Goal: Transaction & Acquisition: Download file/media

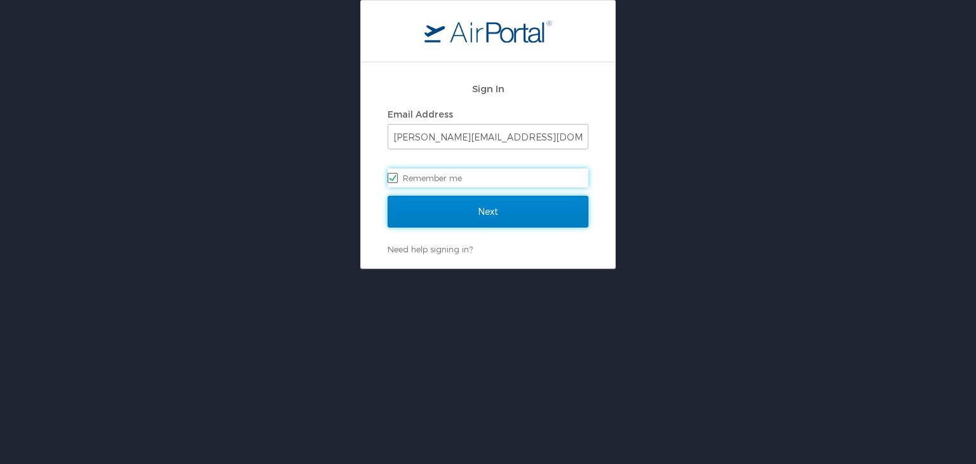
click at [517, 204] on input "Next" at bounding box center [487, 212] width 201 height 32
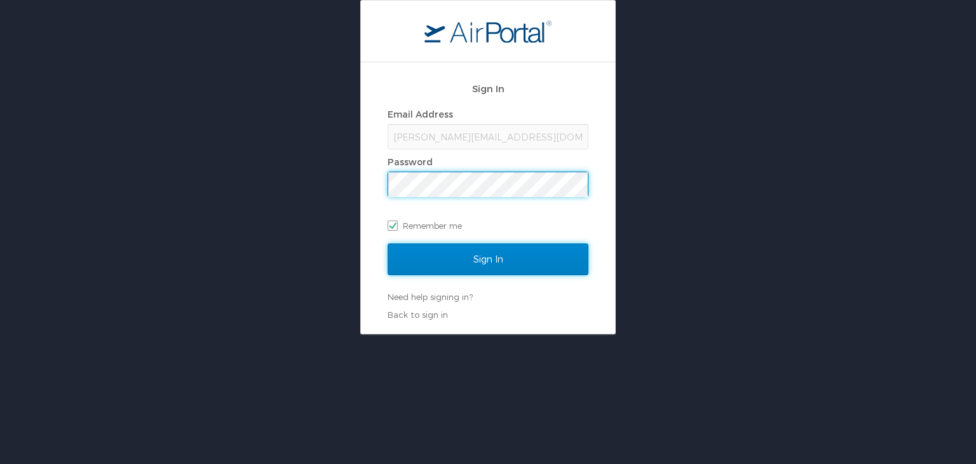
click at [469, 251] on input "Sign In" at bounding box center [487, 259] width 201 height 32
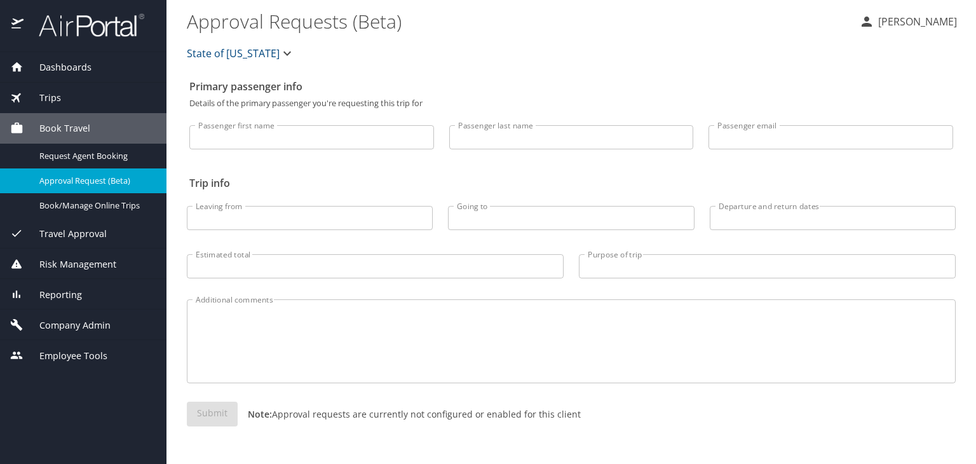
click at [122, 23] on img at bounding box center [84, 25] width 119 height 25
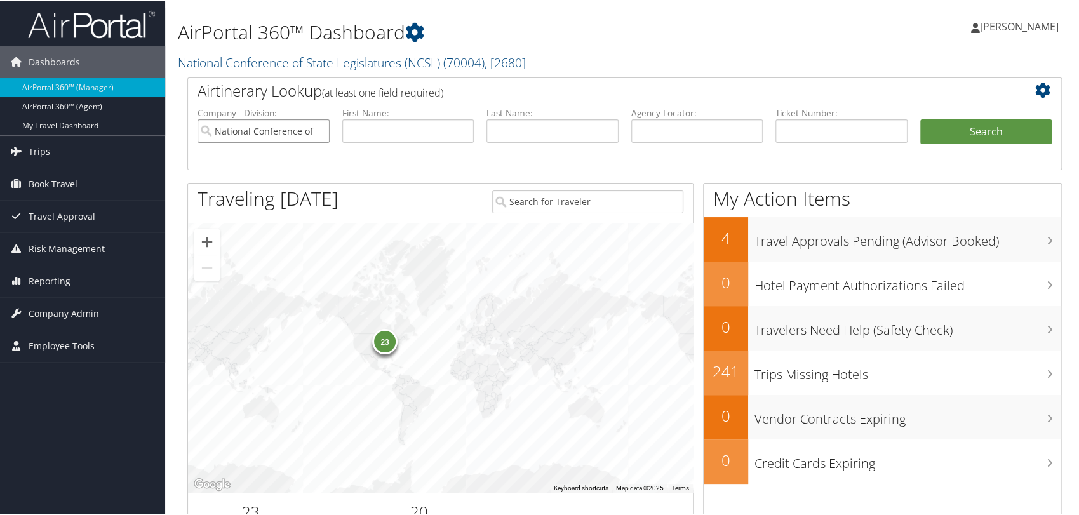
click at [319, 128] on input "National Conference of State Legislatures (NCSL)" at bounding box center [264, 130] width 132 height 24
click at [691, 133] on input "text" at bounding box center [697, 130] width 132 height 24
paste input "DN35KN"
type input "DN35KN"
click at [920, 118] on button "Search" at bounding box center [986, 130] width 132 height 25
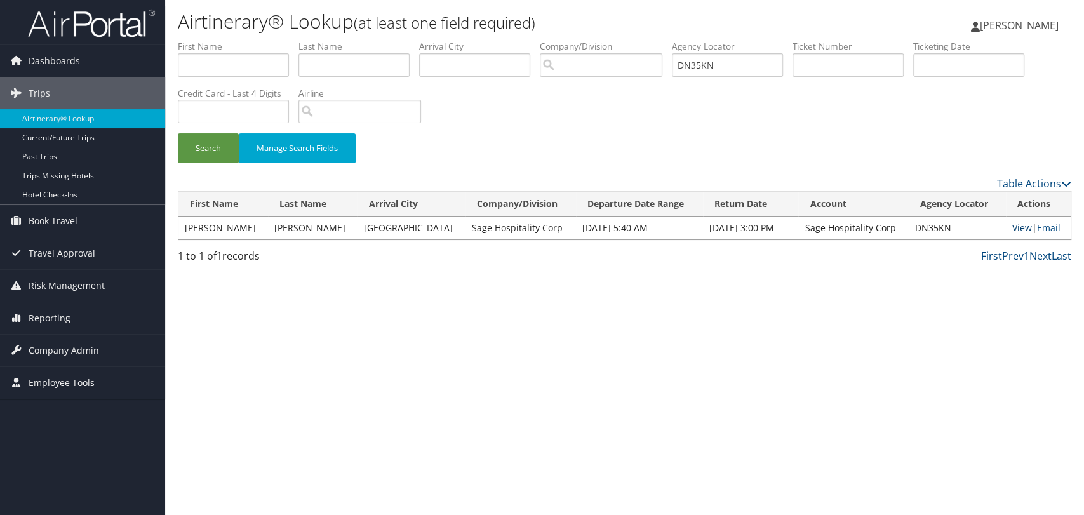
click at [1013, 228] on link "View" at bounding box center [1023, 228] width 20 height 12
click at [706, 68] on input "DN35KN" at bounding box center [727, 65] width 111 height 24
paste input "2S3Z"
click at [178, 133] on button "Search" at bounding box center [208, 148] width 61 height 30
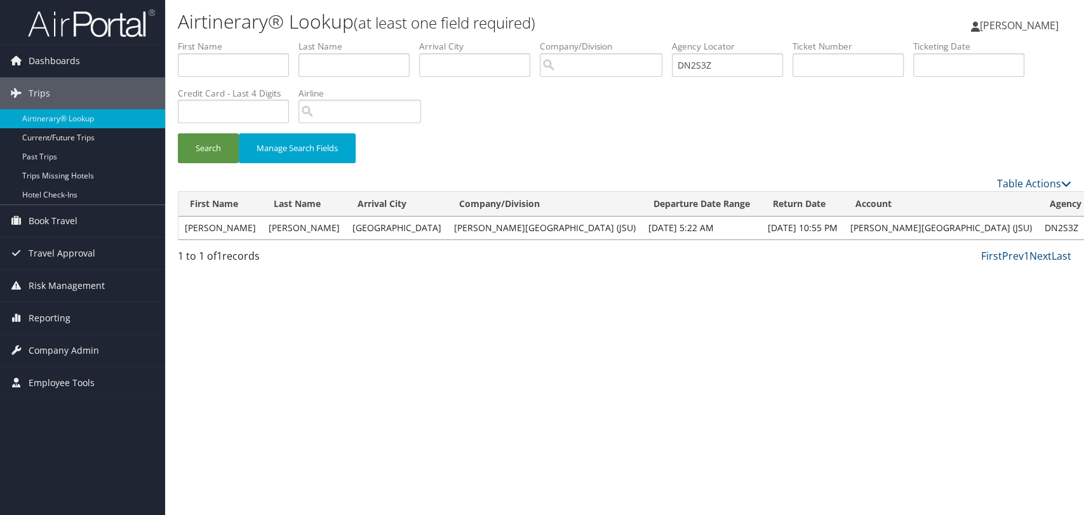
click at [701, 65] on input "DN2S3Z" at bounding box center [727, 65] width 111 height 24
paste input "35KN"
type input "DN35KN"
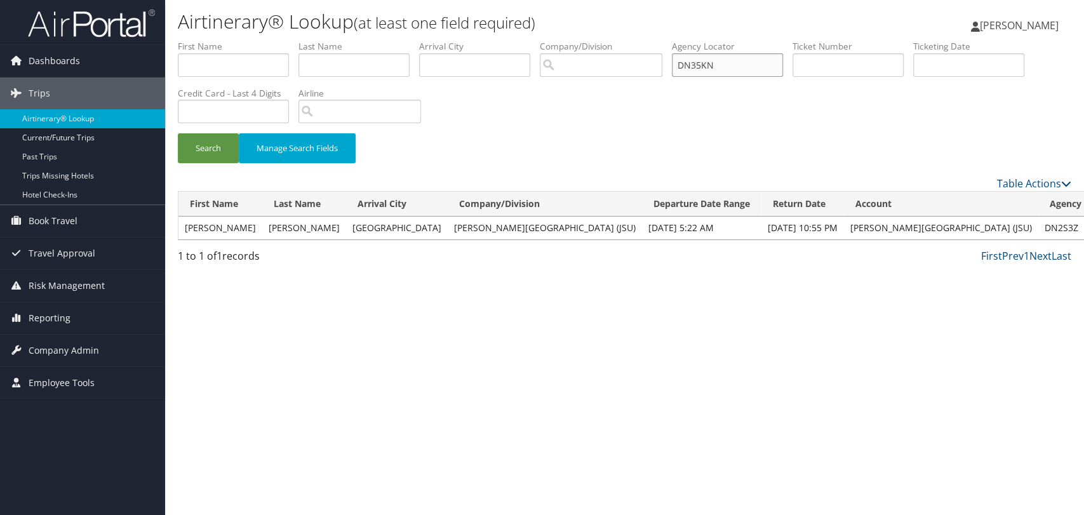
click at [178, 133] on button "Search" at bounding box center [208, 148] width 61 height 30
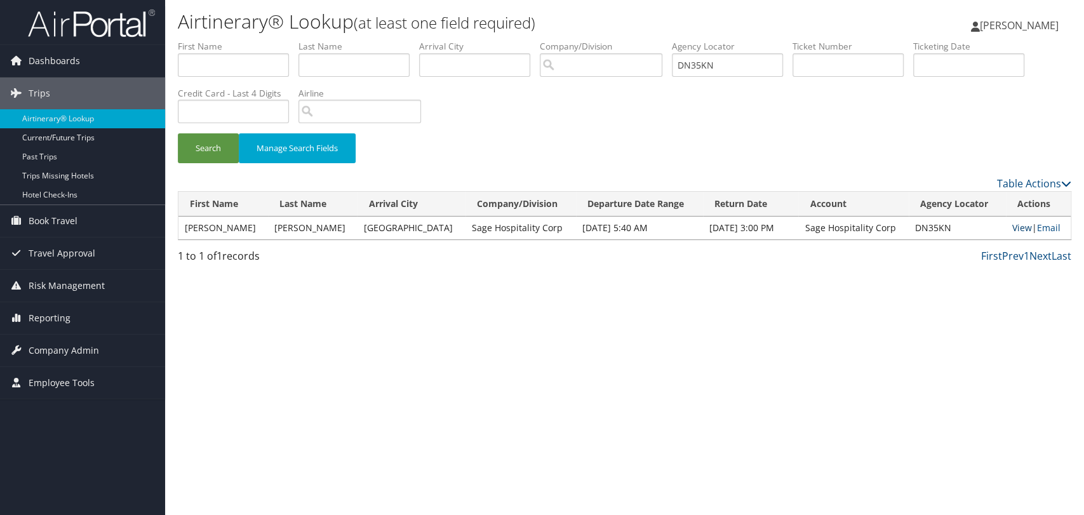
click at [1014, 226] on link "View" at bounding box center [1023, 228] width 20 height 12
click at [732, 63] on input "DN35KN" at bounding box center [727, 65] width 111 height 24
click at [178, 133] on button "Search" at bounding box center [208, 148] width 61 height 30
click at [1021, 227] on link "View" at bounding box center [1023, 228] width 20 height 12
click at [76, 27] on img at bounding box center [91, 23] width 127 height 30
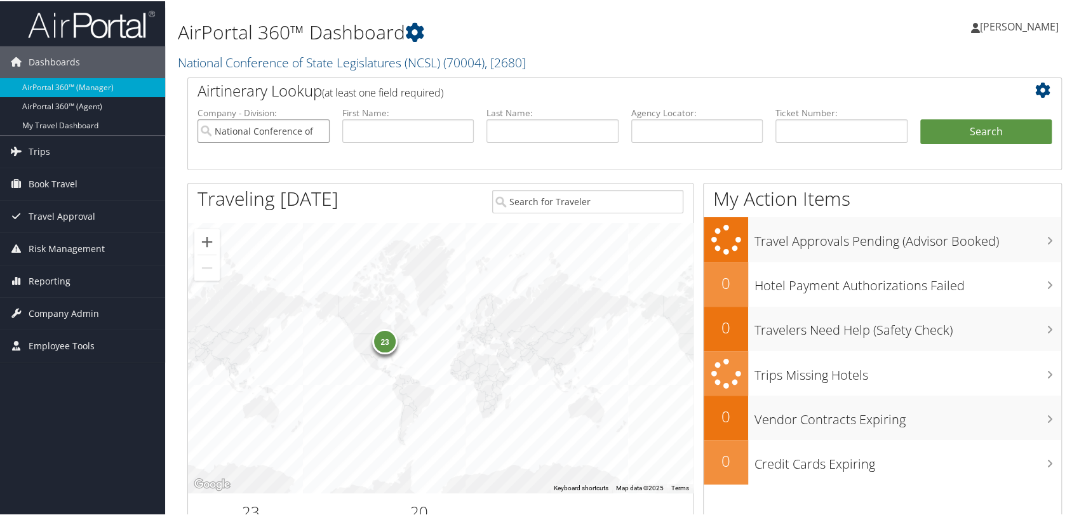
click at [320, 131] on input "National Conference of State Legislatures (NCSL)" at bounding box center [264, 130] width 132 height 24
click at [645, 132] on input "text" at bounding box center [697, 130] width 132 height 24
paste input "DN35KN"
type input "DN35KN"
click at [920, 118] on button "Search" at bounding box center [986, 130] width 132 height 25
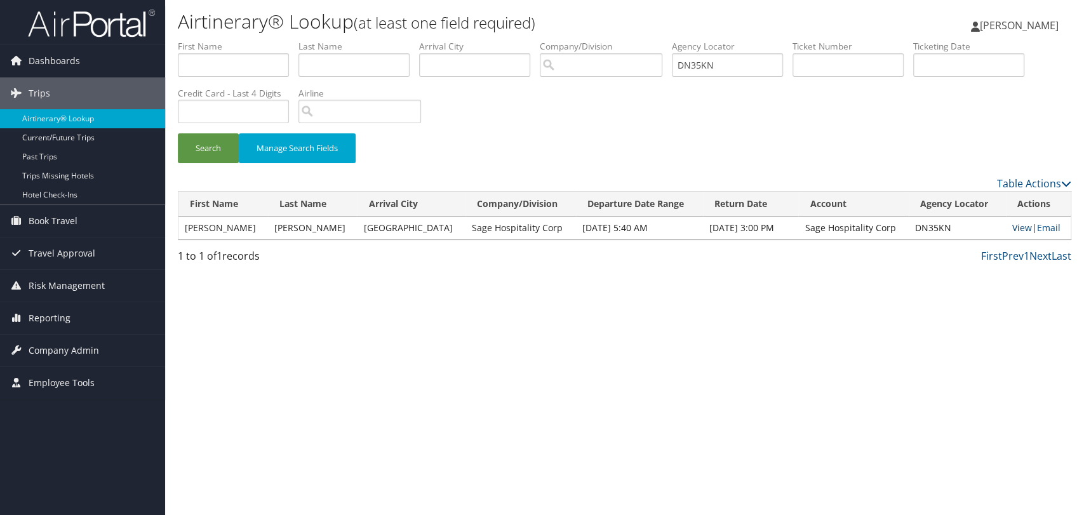
click at [1013, 226] on link "View" at bounding box center [1023, 228] width 20 height 12
click at [709, 70] on input "DN35KN" at bounding box center [727, 65] width 111 height 24
paste input "2S3Z"
type input "DN2S3Z"
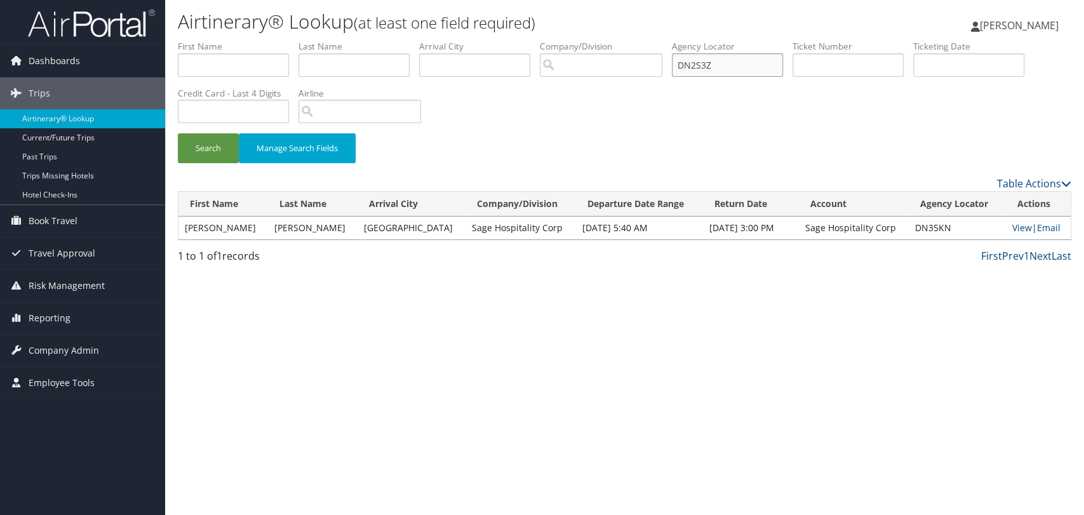
click at [178, 133] on button "Search" at bounding box center [208, 148] width 61 height 30
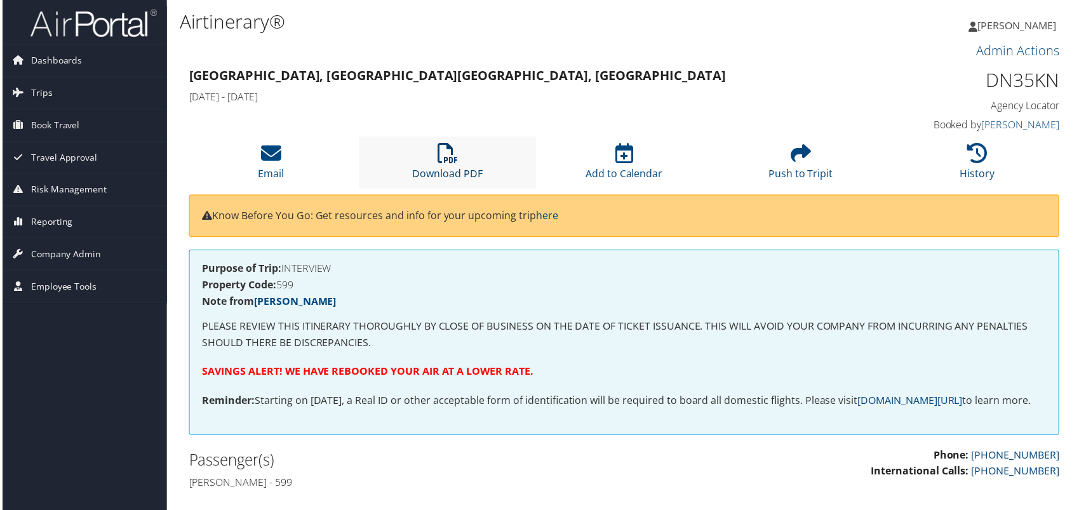
click at [447, 169] on link "Download PDF" at bounding box center [447, 166] width 71 height 30
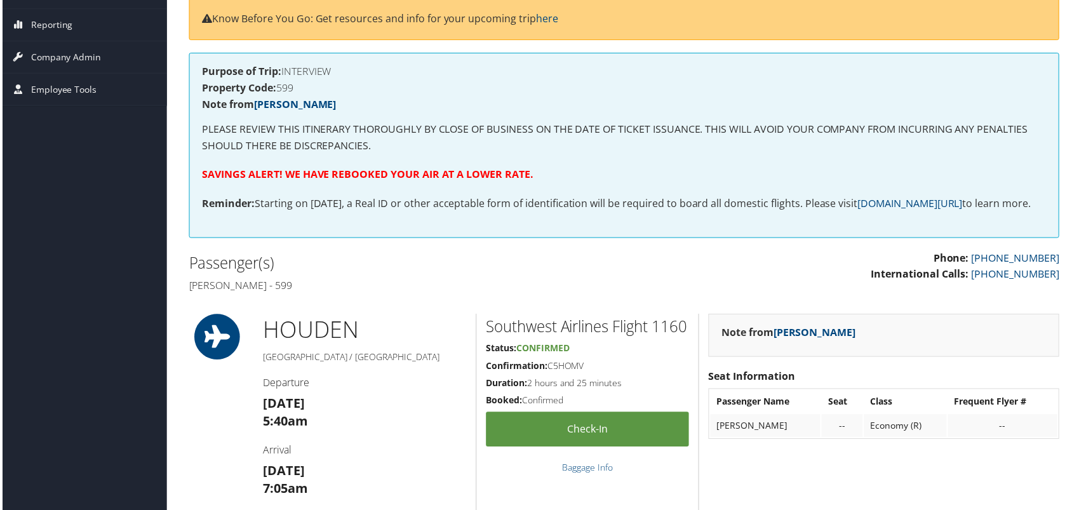
scroll to position [212, 0]
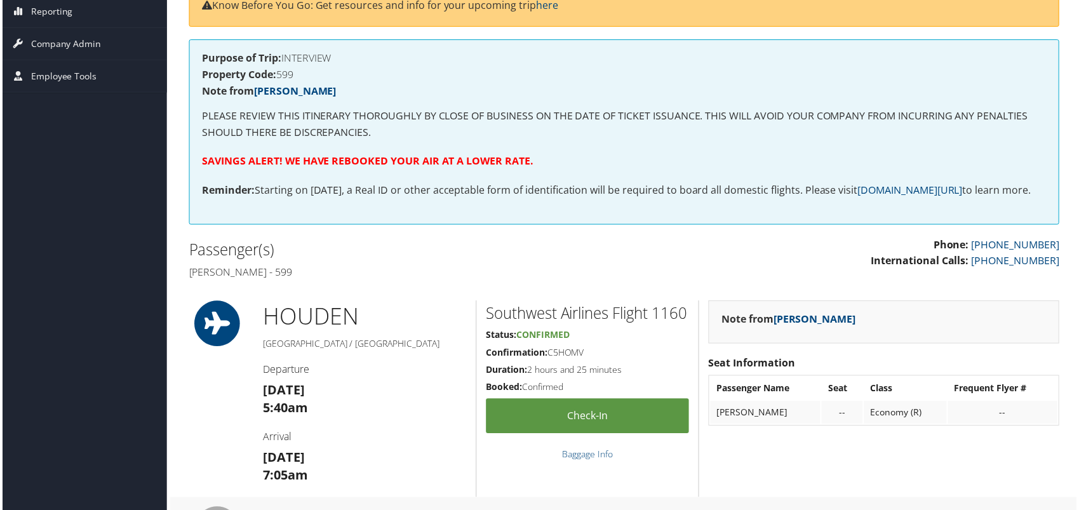
drag, startPoint x: 328, startPoint y: 287, endPoint x: 189, endPoint y: 287, distance: 139.1
click at [189, 280] on h4 "Christopher Aycock - 599" at bounding box center [401, 273] width 428 height 14
copy h4 "Christopher Aycock - 599"
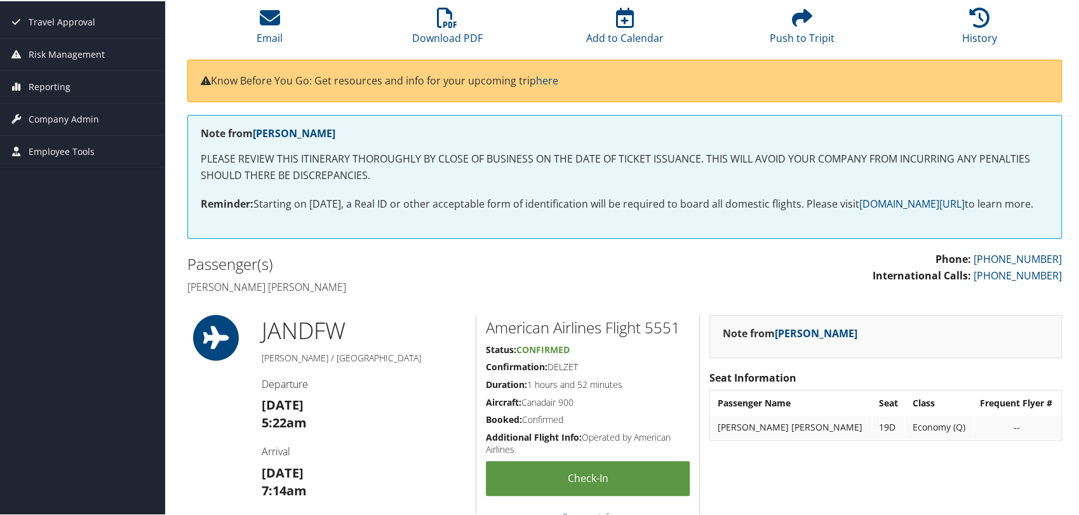
scroll to position [141, 0]
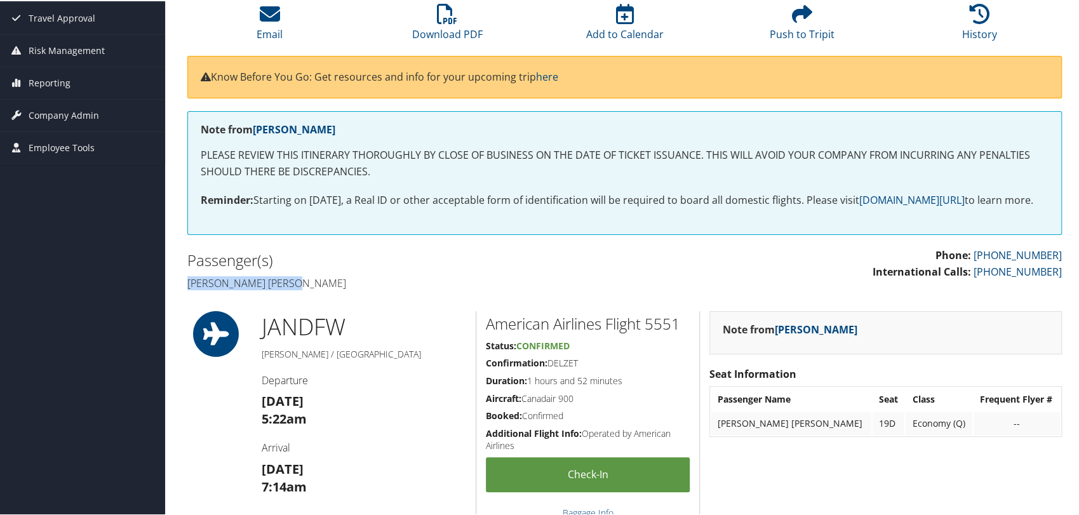
drag, startPoint x: 299, startPoint y: 302, endPoint x: 184, endPoint y: 302, distance: 115.6
click at [184, 294] on div "Passenger(s) [PERSON_NAME] [PERSON_NAME]" at bounding box center [401, 270] width 447 height 48
copy h4 "[PERSON_NAME] [PERSON_NAME]"
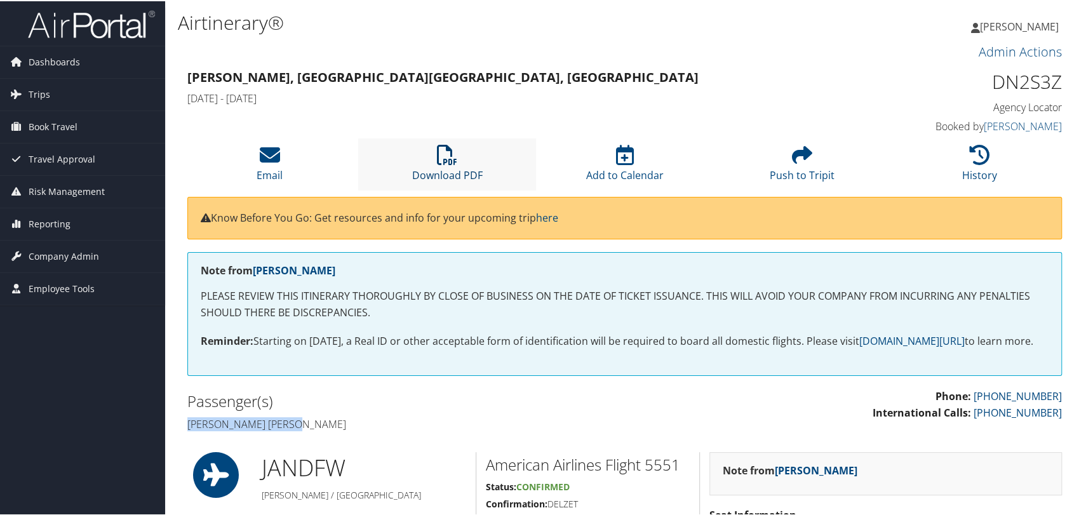
click at [452, 174] on link "Download PDF" at bounding box center [447, 166] width 71 height 30
